Goal: Check status: Check status

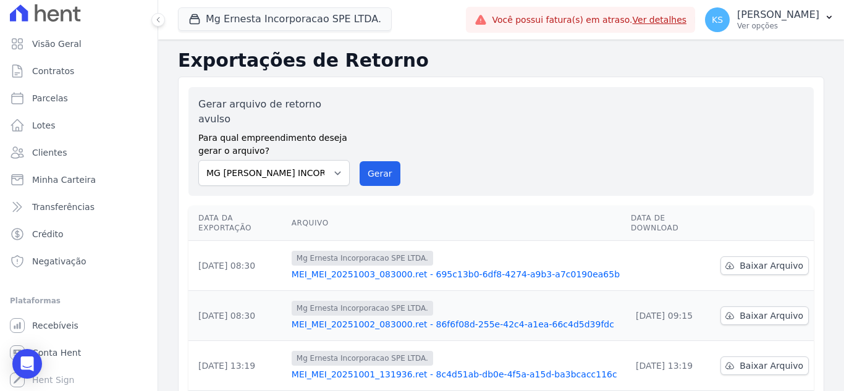
scroll to position [7, 0]
click at [59, 352] on span "Conta Hent" at bounding box center [56, 351] width 49 height 12
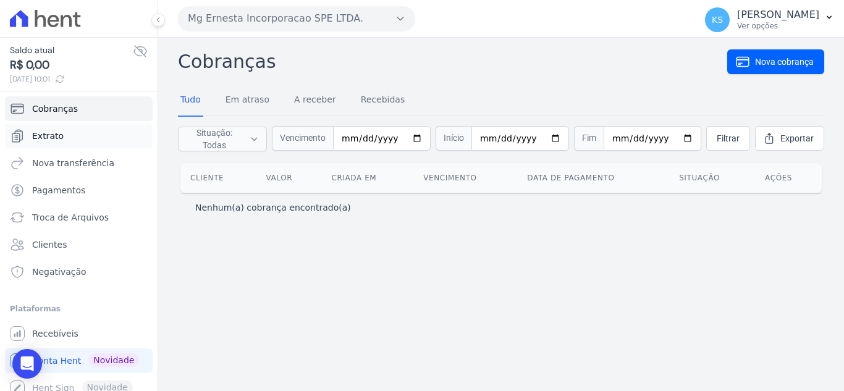
click at [44, 133] on span "Extrato" at bounding box center [48, 136] width 32 height 12
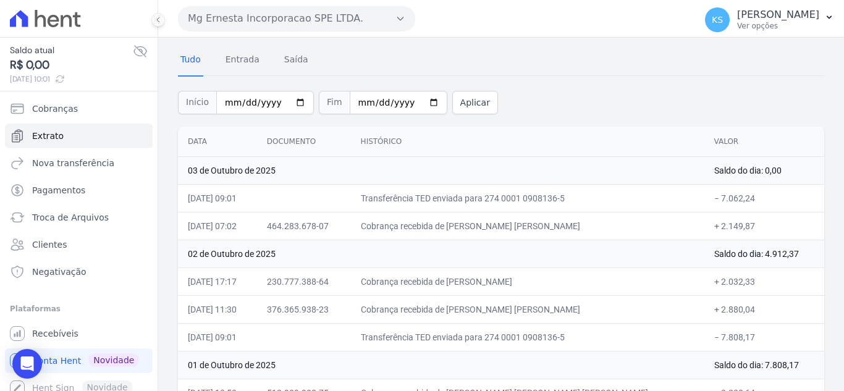
scroll to position [62, 0]
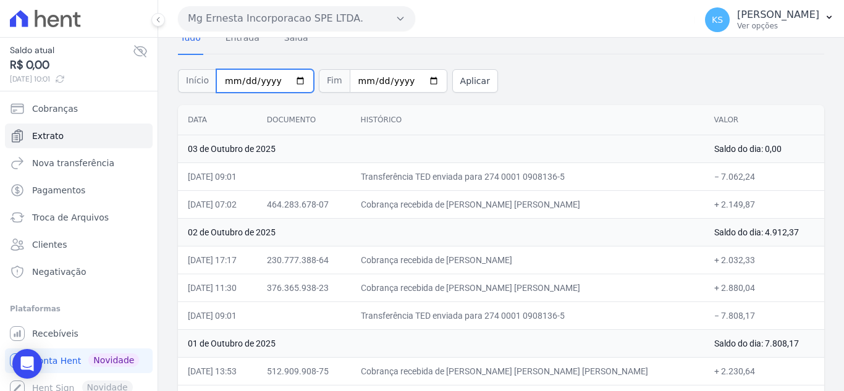
click at [292, 82] on input "[DATE]" at bounding box center [265, 80] width 98 height 23
type input "[DATE]"
click at [419, 80] on input "[DATE]" at bounding box center [399, 80] width 98 height 23
type input "[DATE]"
click at [452, 83] on button "Aplicar" at bounding box center [475, 80] width 46 height 23
